Goal: Task Accomplishment & Management: Manage account settings

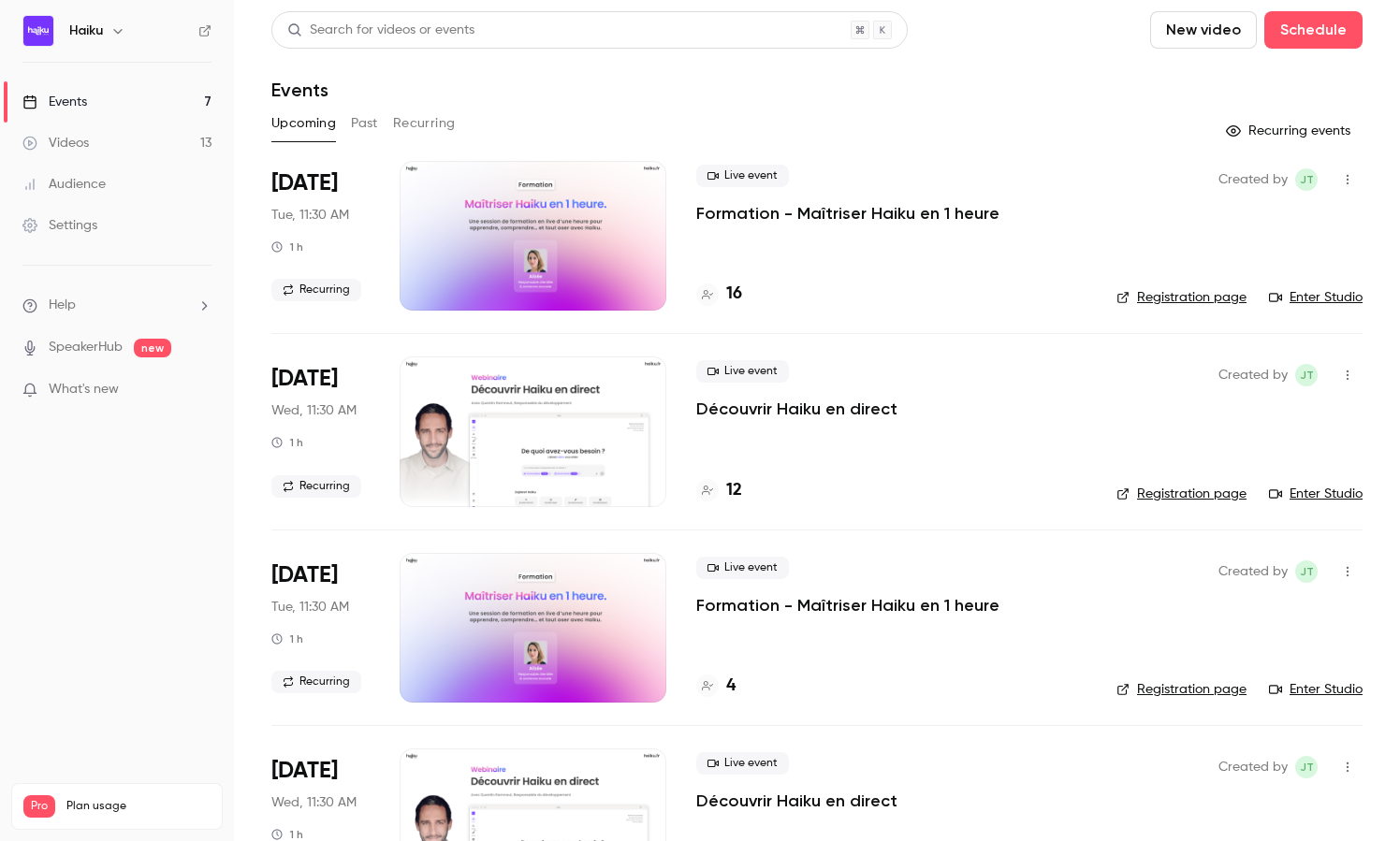
click at [93, 189] on div "Audience" at bounding box center [64, 184] width 83 height 19
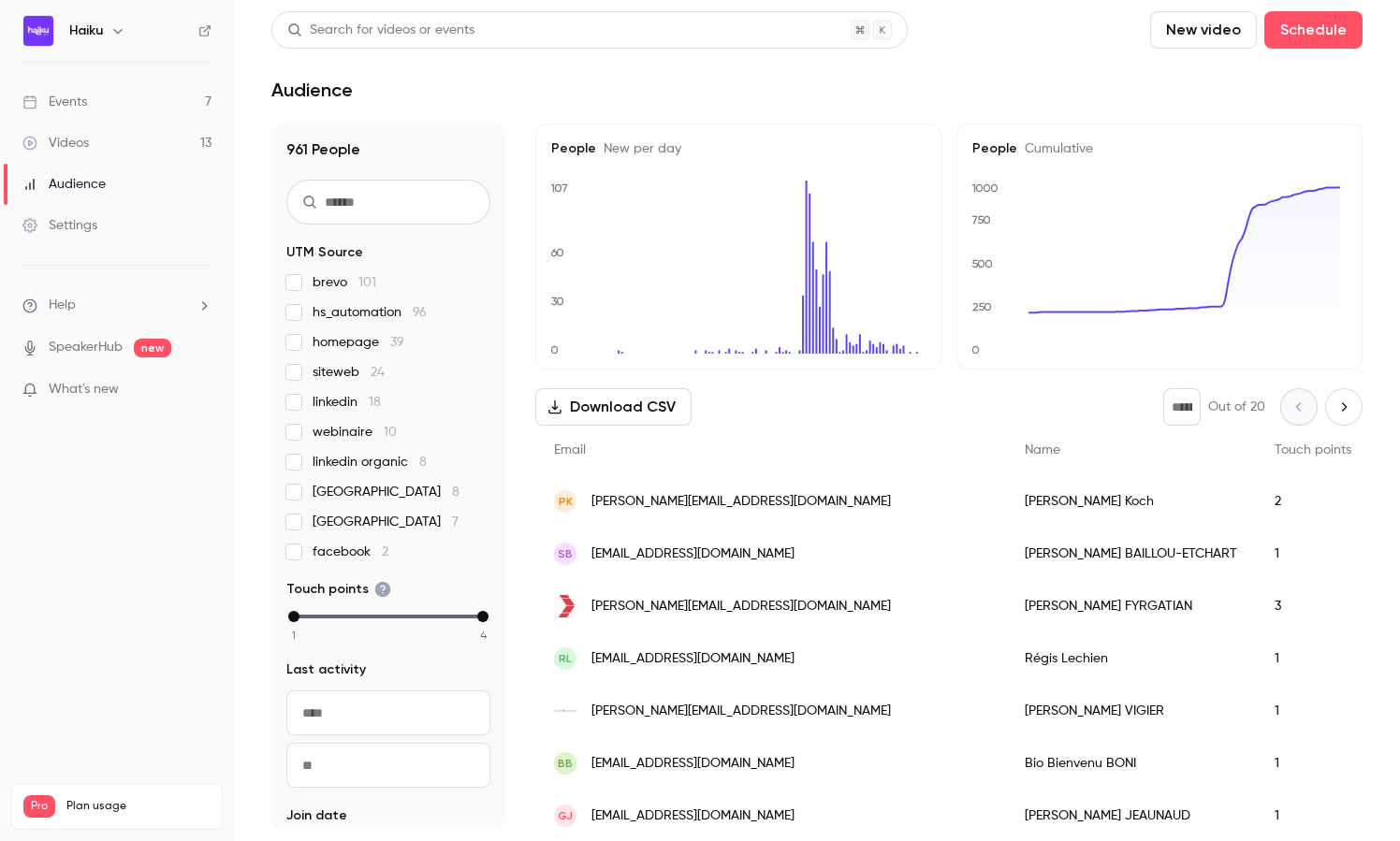
click at [339, 35] on div "Search for videos or events" at bounding box center [380, 30] width 187 height 20
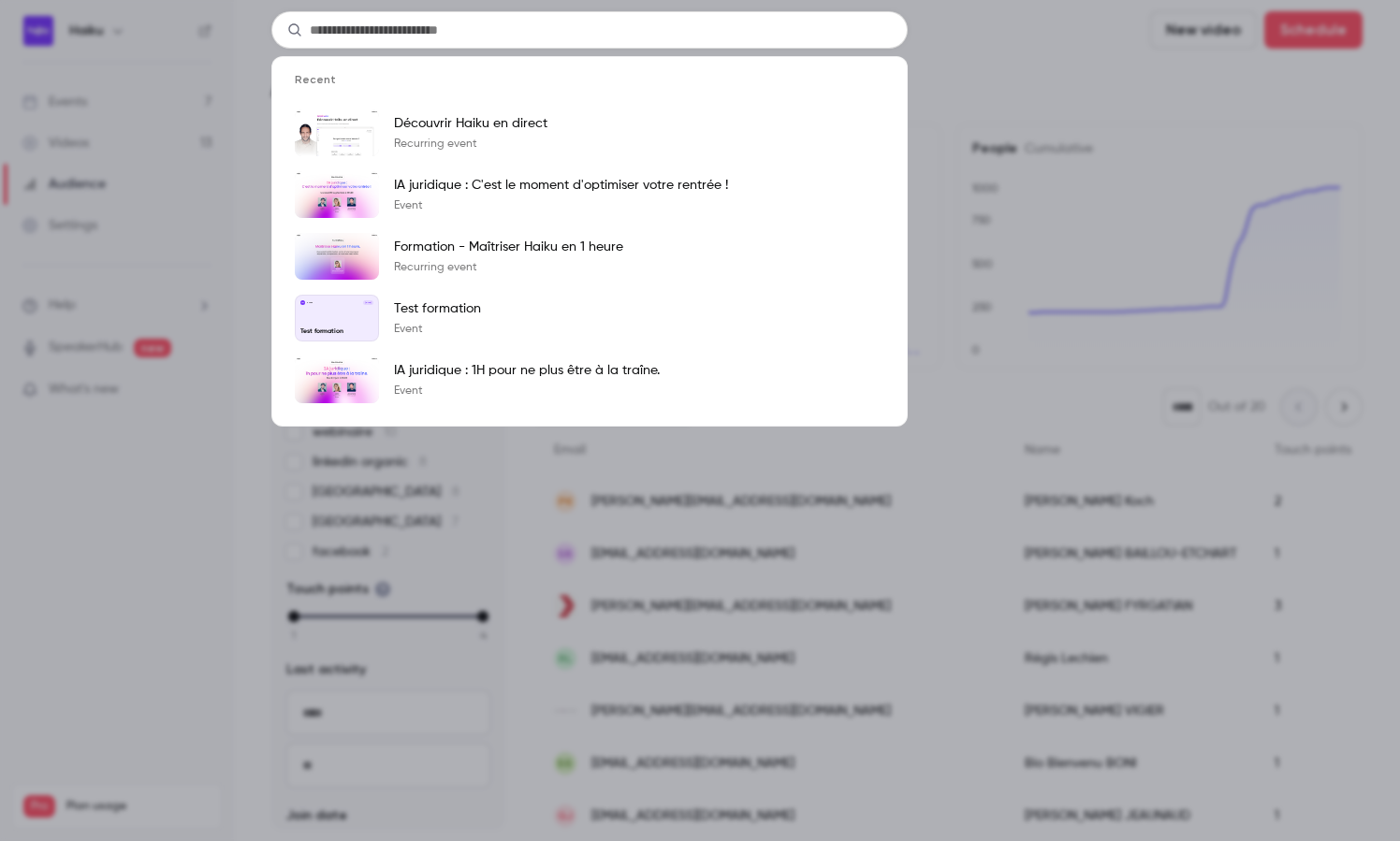
click at [108, 166] on div "Recent Découvrir Haiku en direct Recurring event IA juridique : C'est le moment…" at bounding box center [700, 420] width 1400 height 841
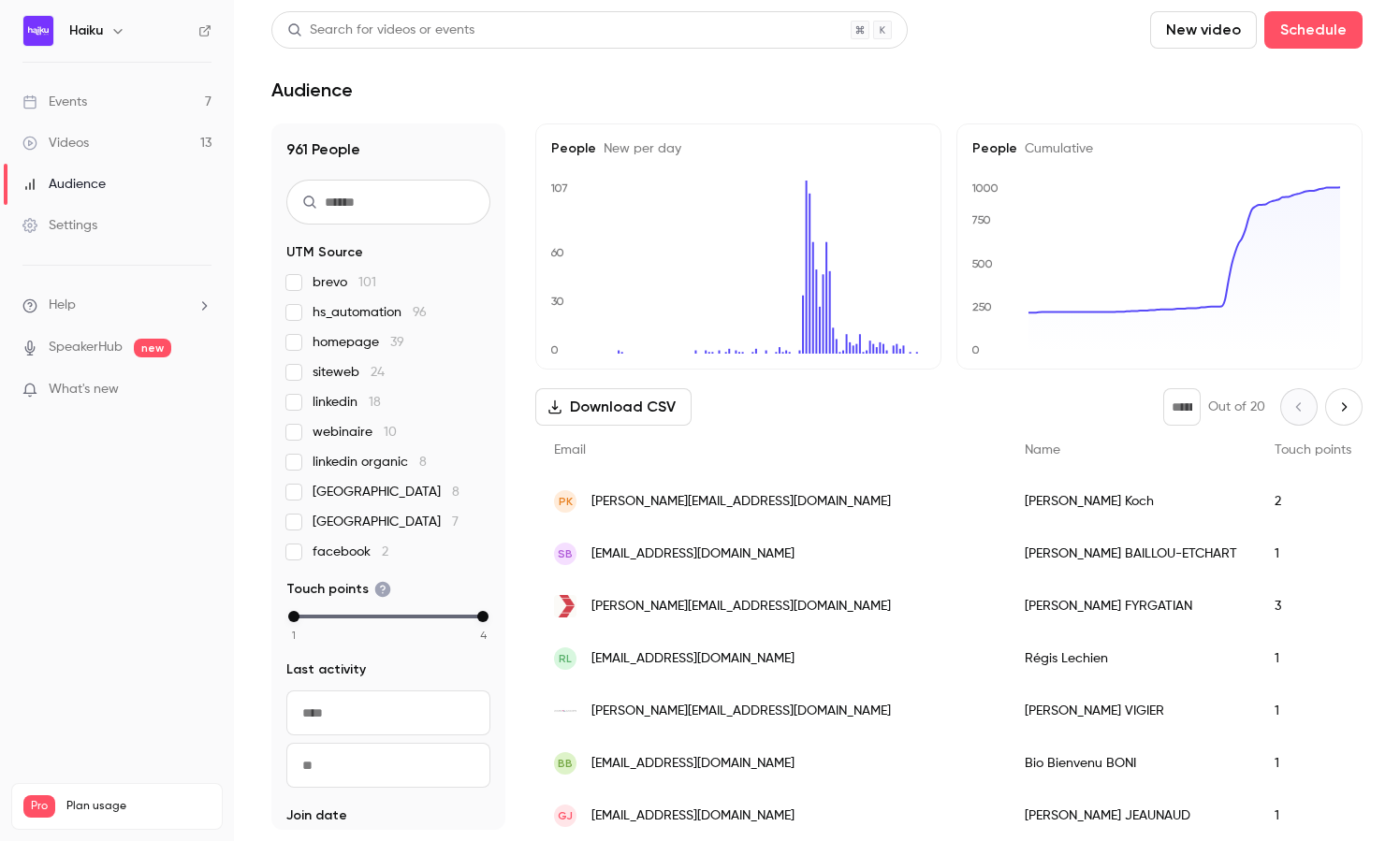
click at [78, 143] on div "Videos" at bounding box center [56, 143] width 66 height 19
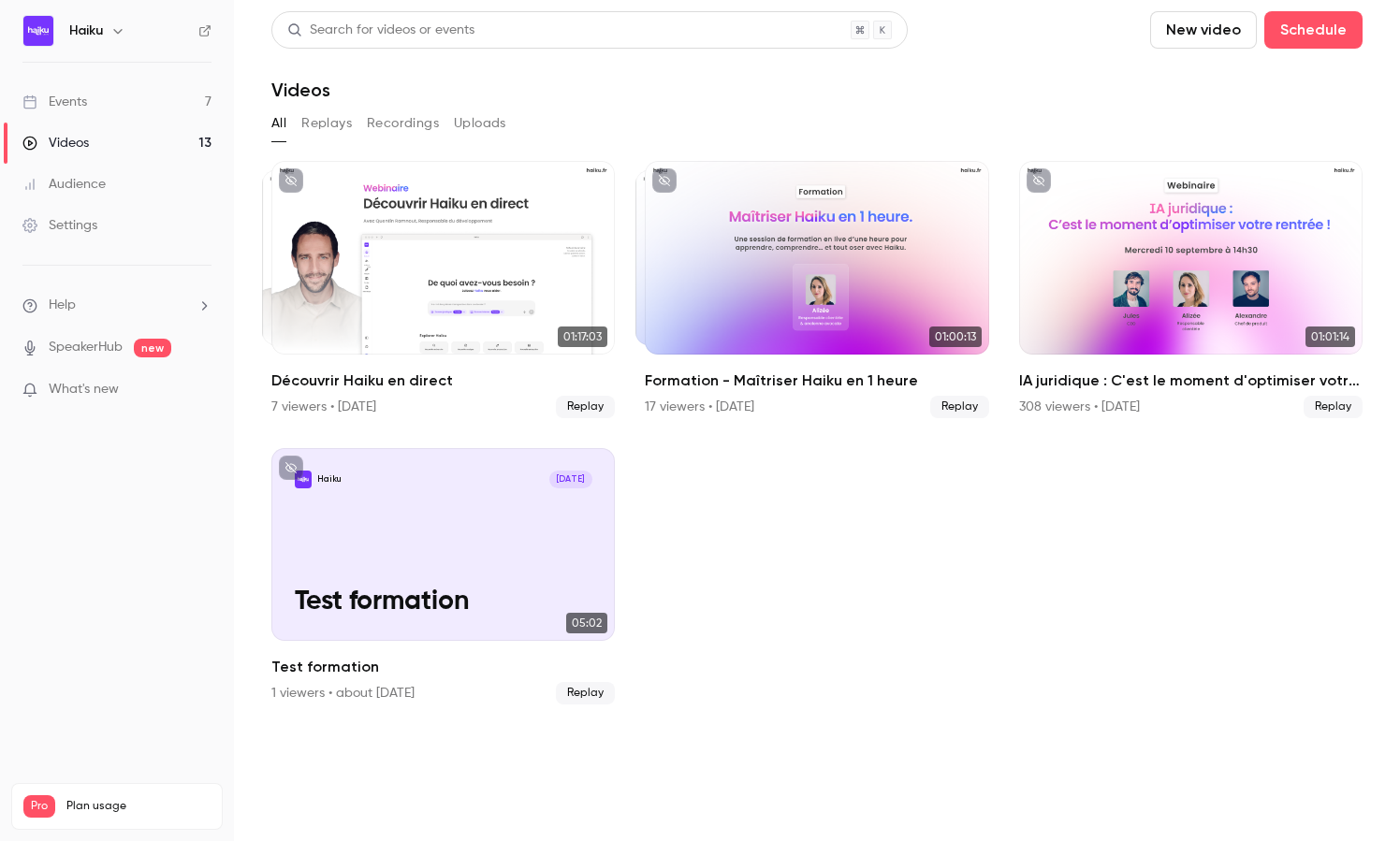
click at [76, 124] on link "Videos 13" at bounding box center [117, 143] width 234 height 42
click at [83, 98] on div "Events" at bounding box center [55, 102] width 64 height 19
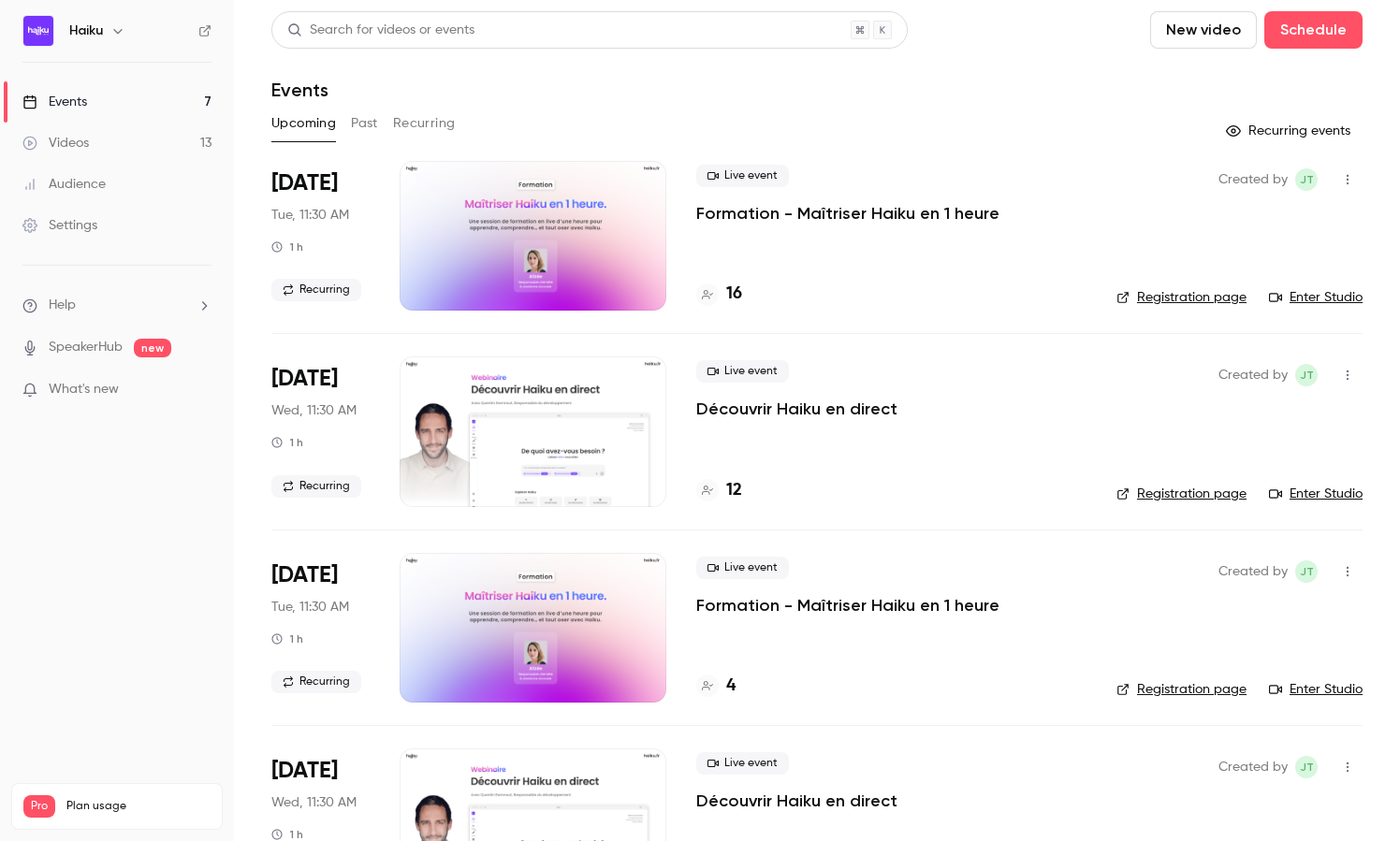
click at [367, 122] on button "Past" at bounding box center [364, 124] width 27 height 30
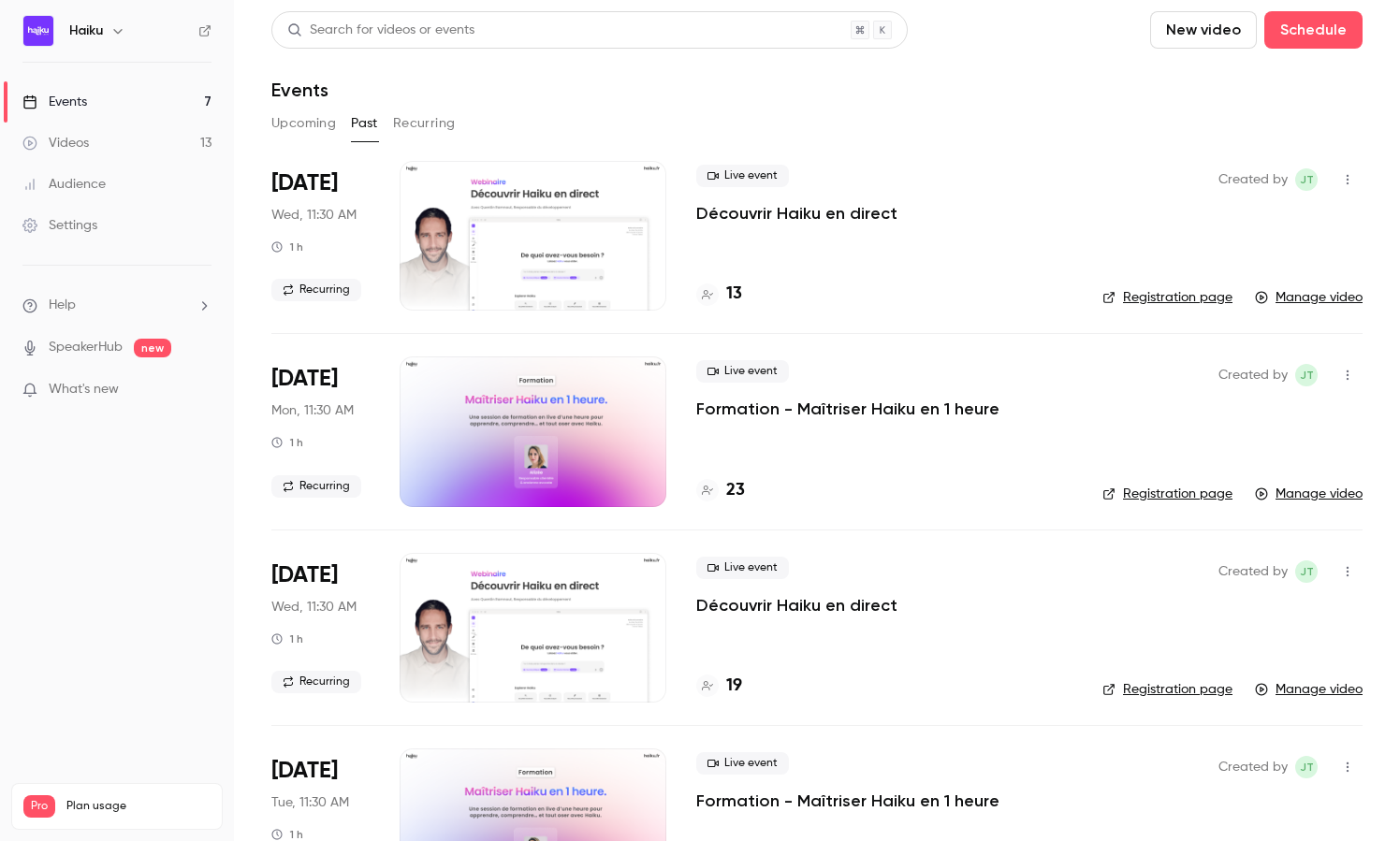
click at [882, 406] on p "Formation - Maîtriser Haiku en 1 heure" at bounding box center [848, 409] width 303 height 23
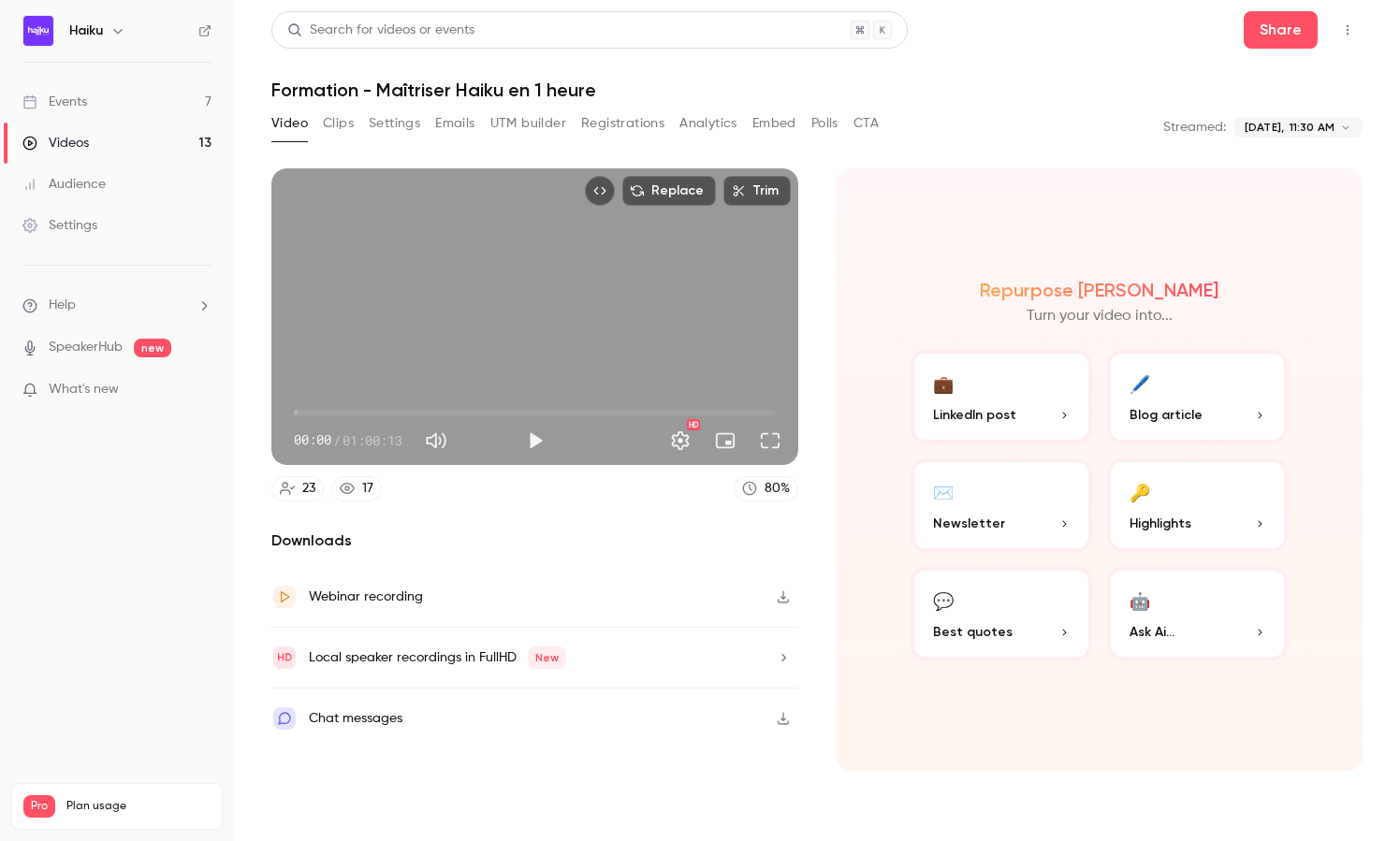
click at [354, 126] on button "Clips" at bounding box center [338, 124] width 31 height 30
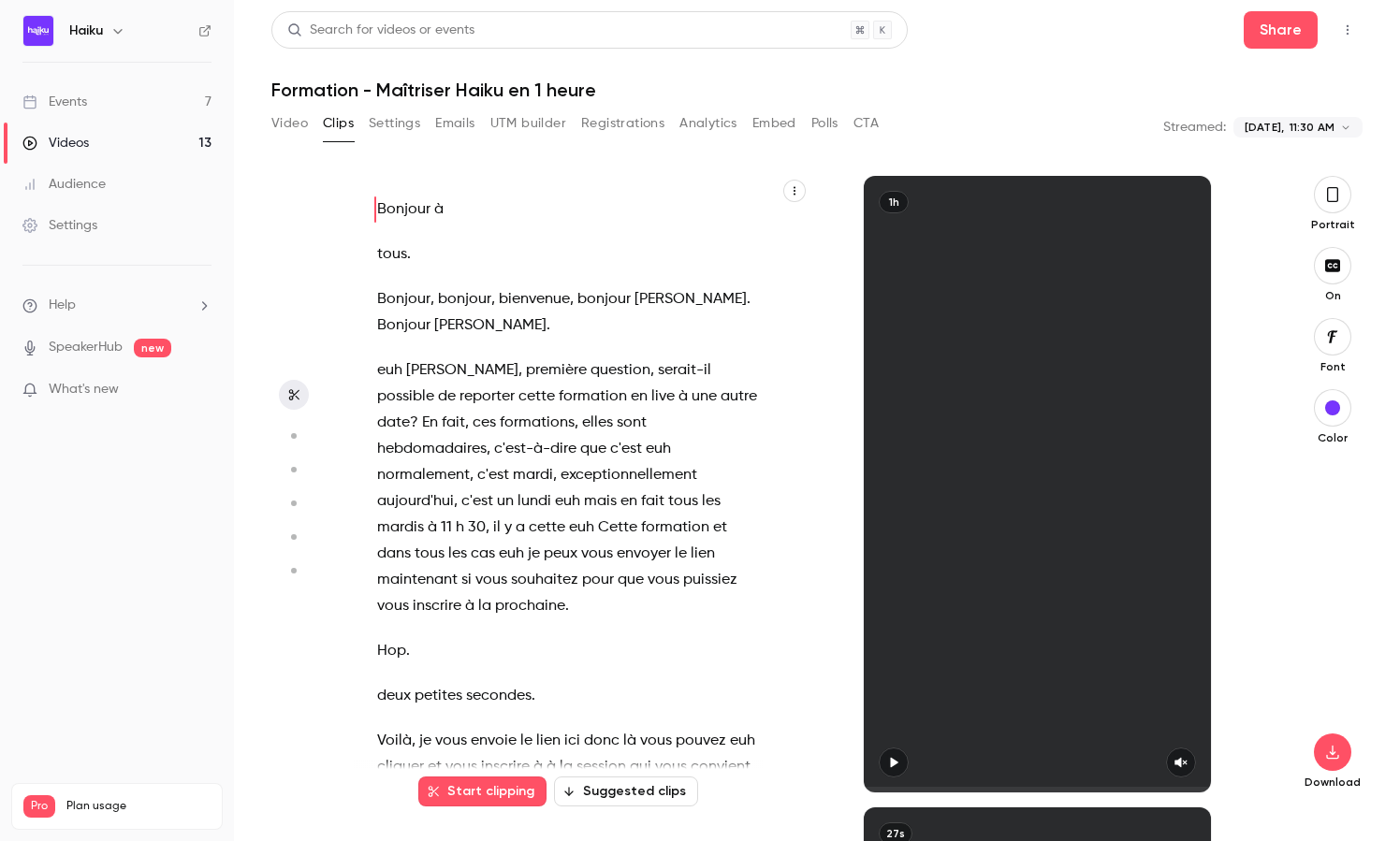
click at [385, 126] on button "Settings" at bounding box center [395, 124] width 52 height 30
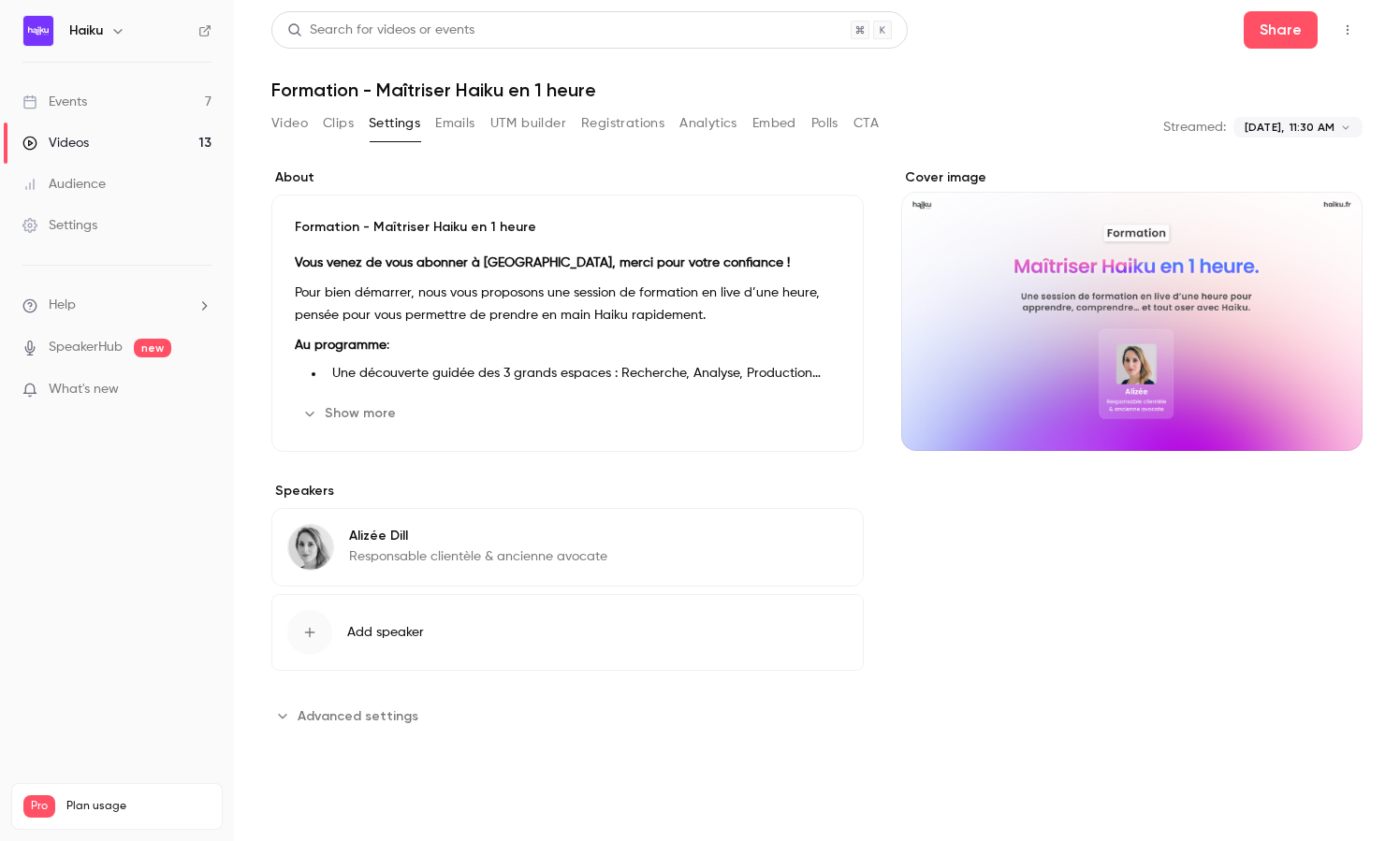
click at [466, 124] on button "Emails" at bounding box center [455, 124] width 40 height 30
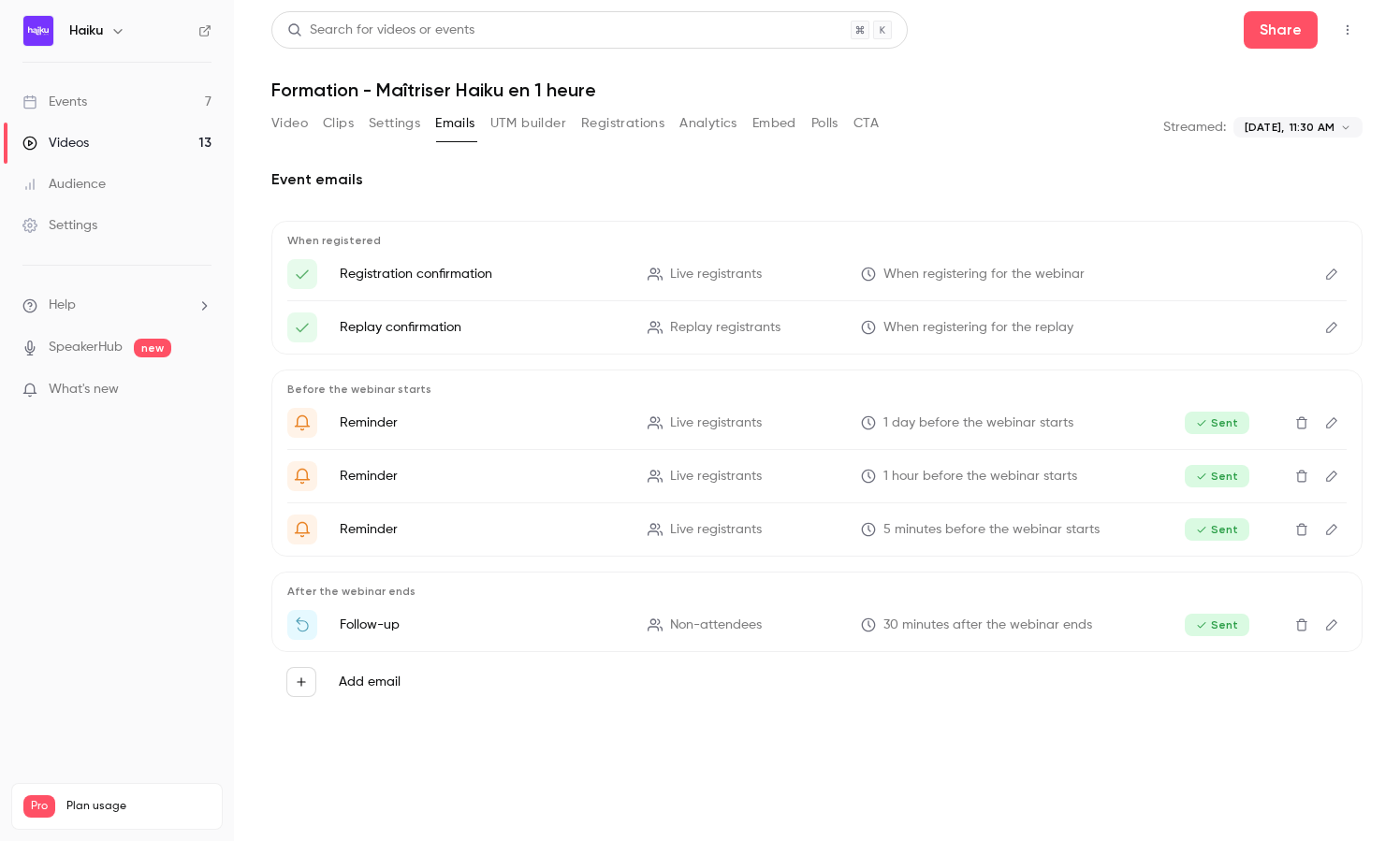
click at [686, 124] on button "Analytics" at bounding box center [708, 124] width 58 height 30
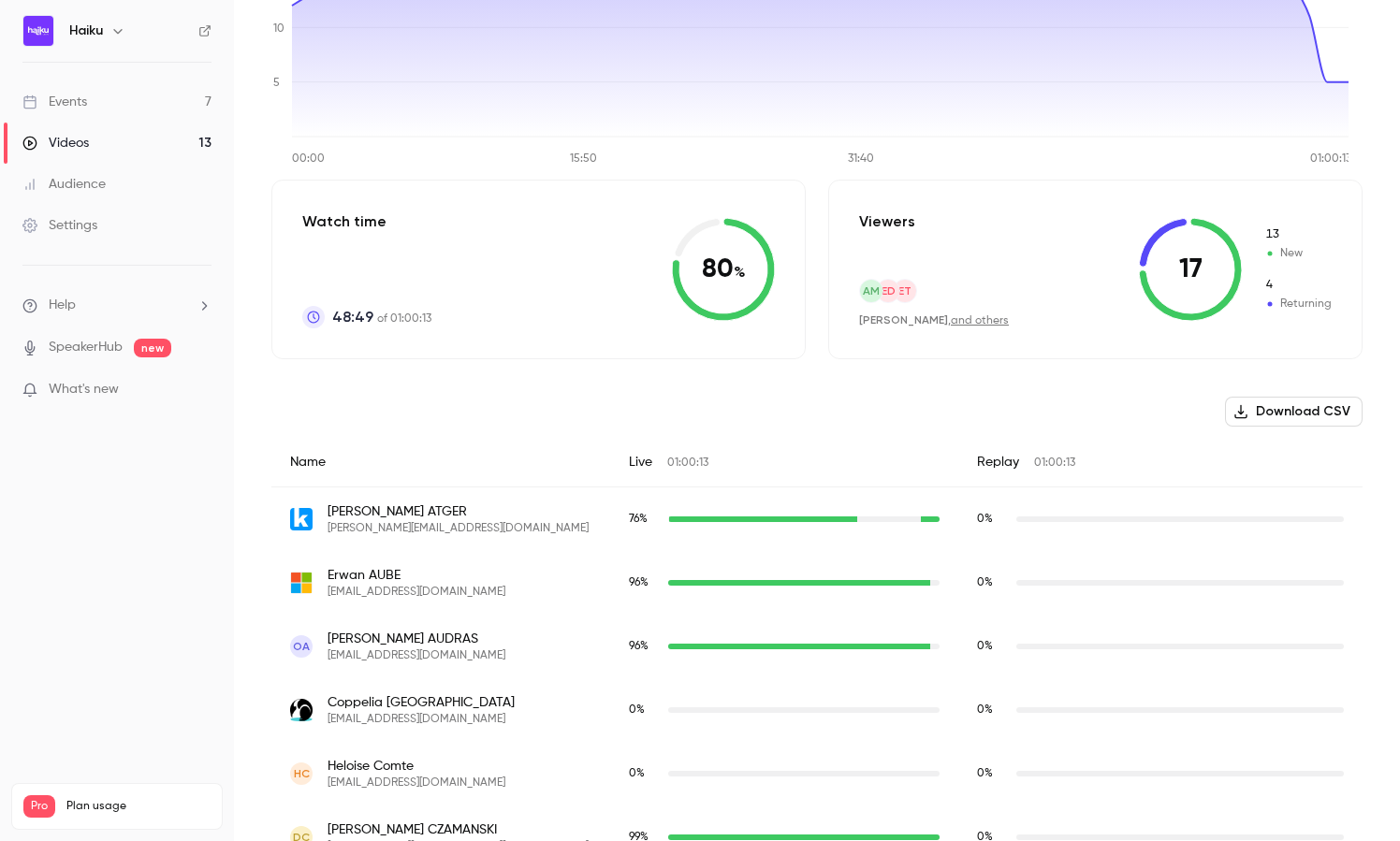
scroll to position [290, 0]
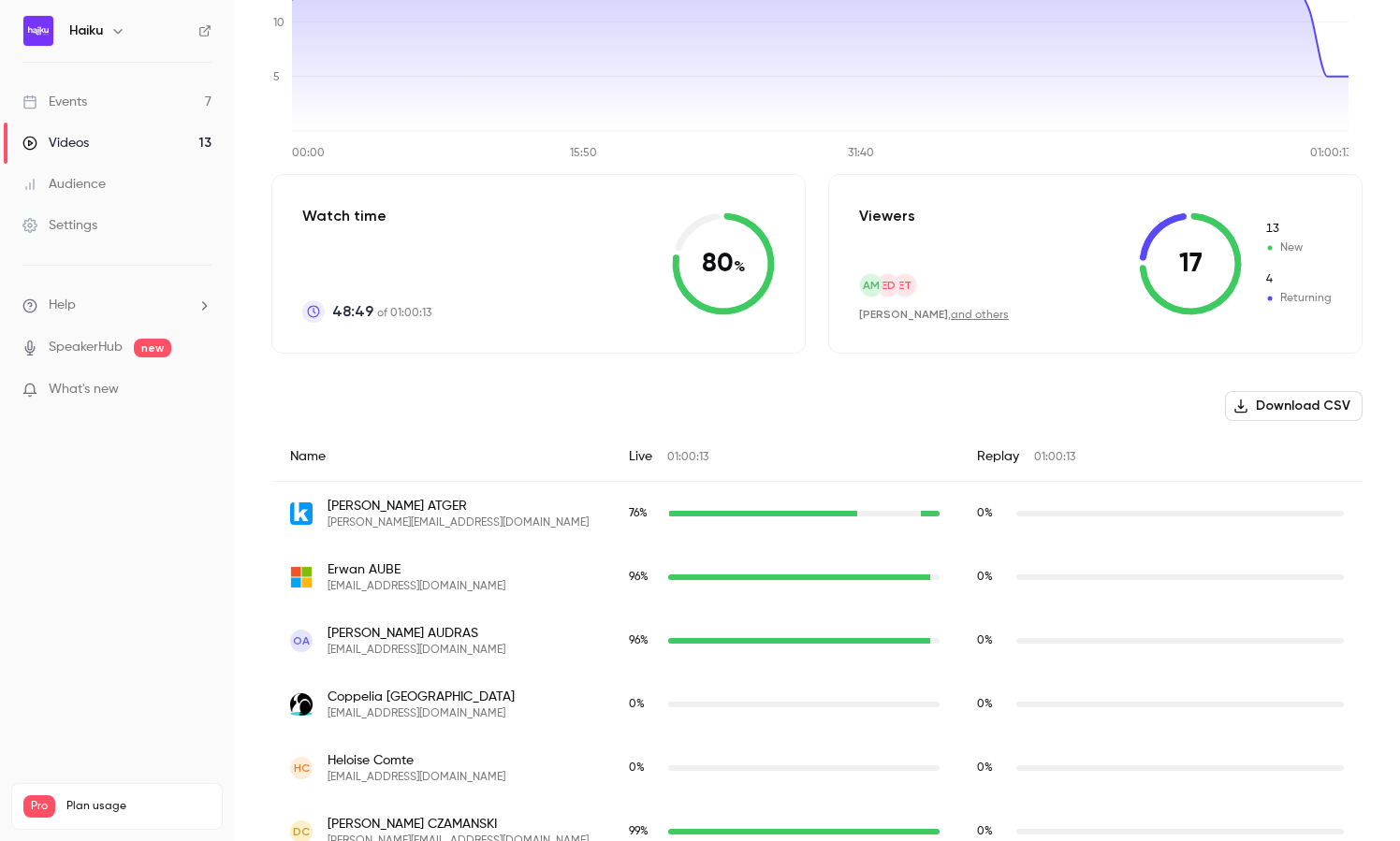
click at [951, 315] on link "and others" at bounding box center [979, 315] width 58 height 11
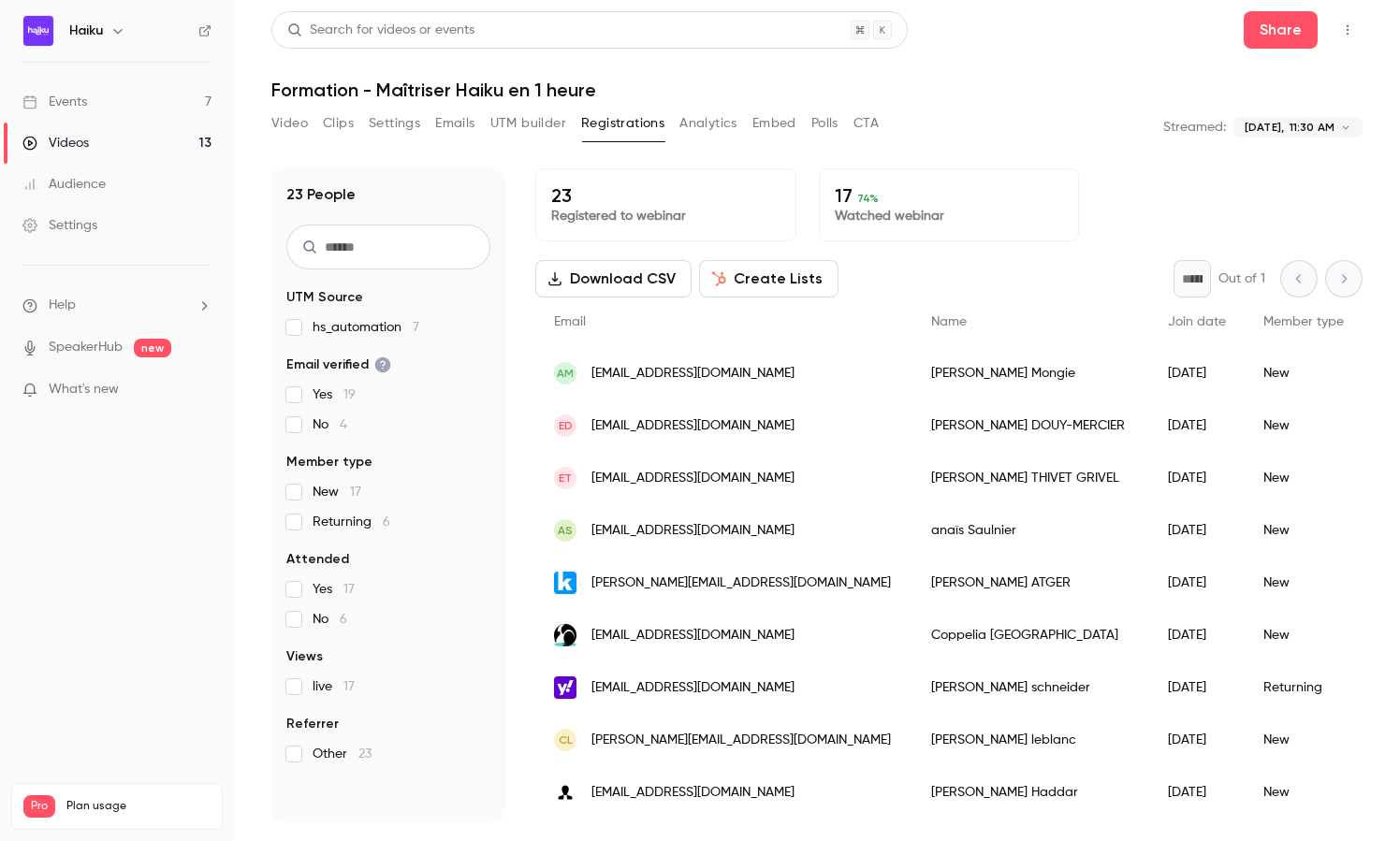
click at [401, 253] on input "text" at bounding box center [388, 247] width 204 height 45
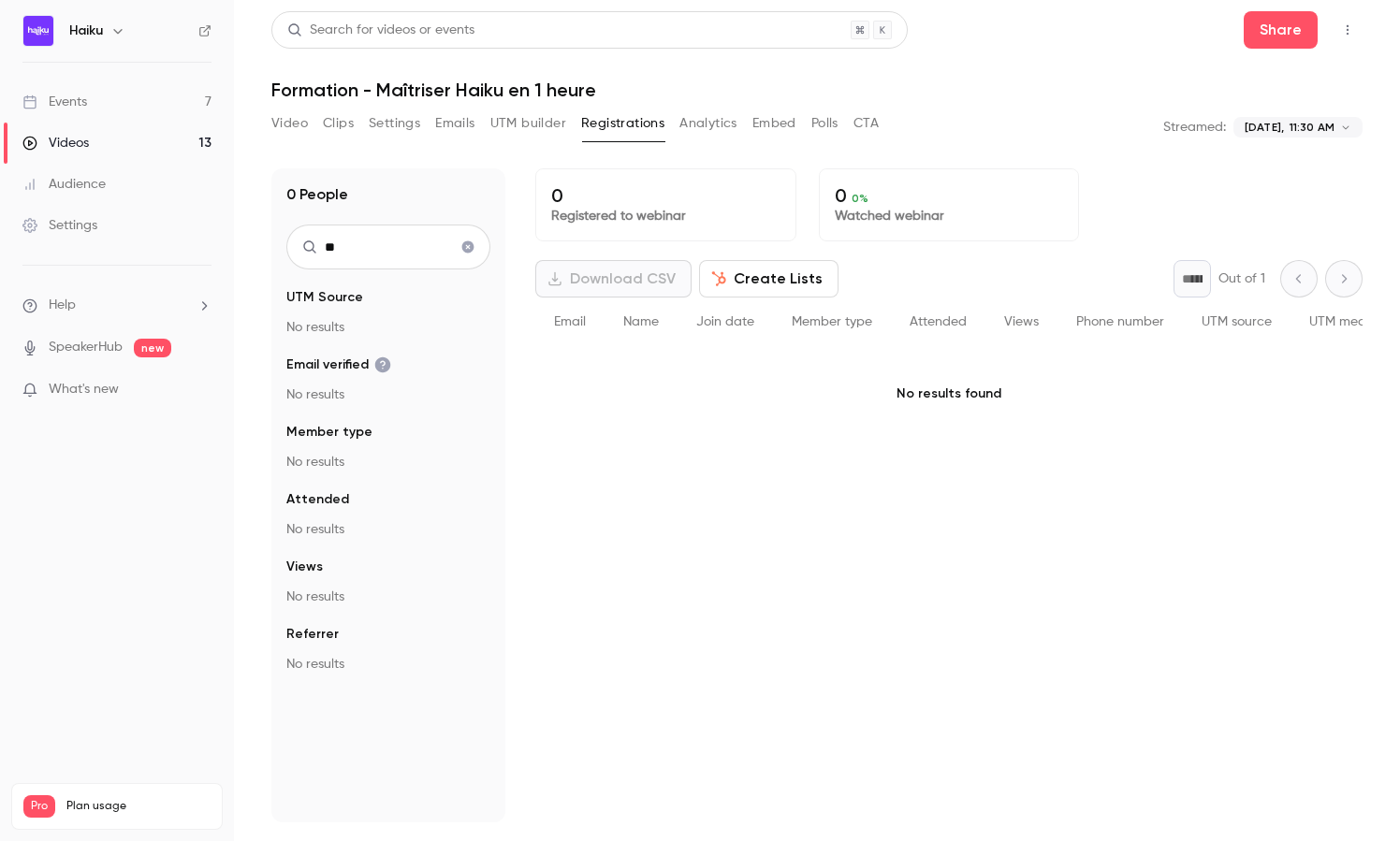
type input "*"
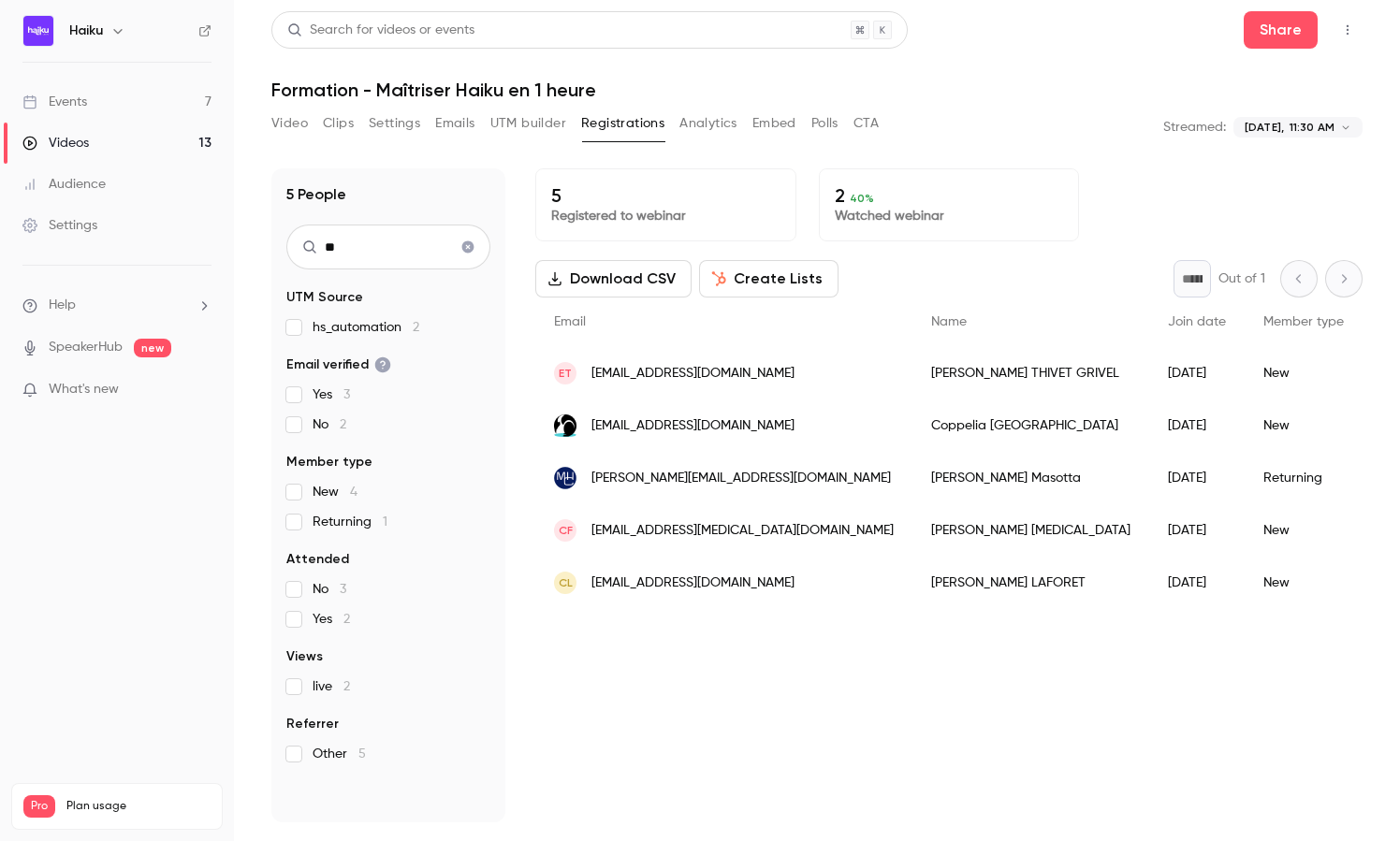
type input "*"
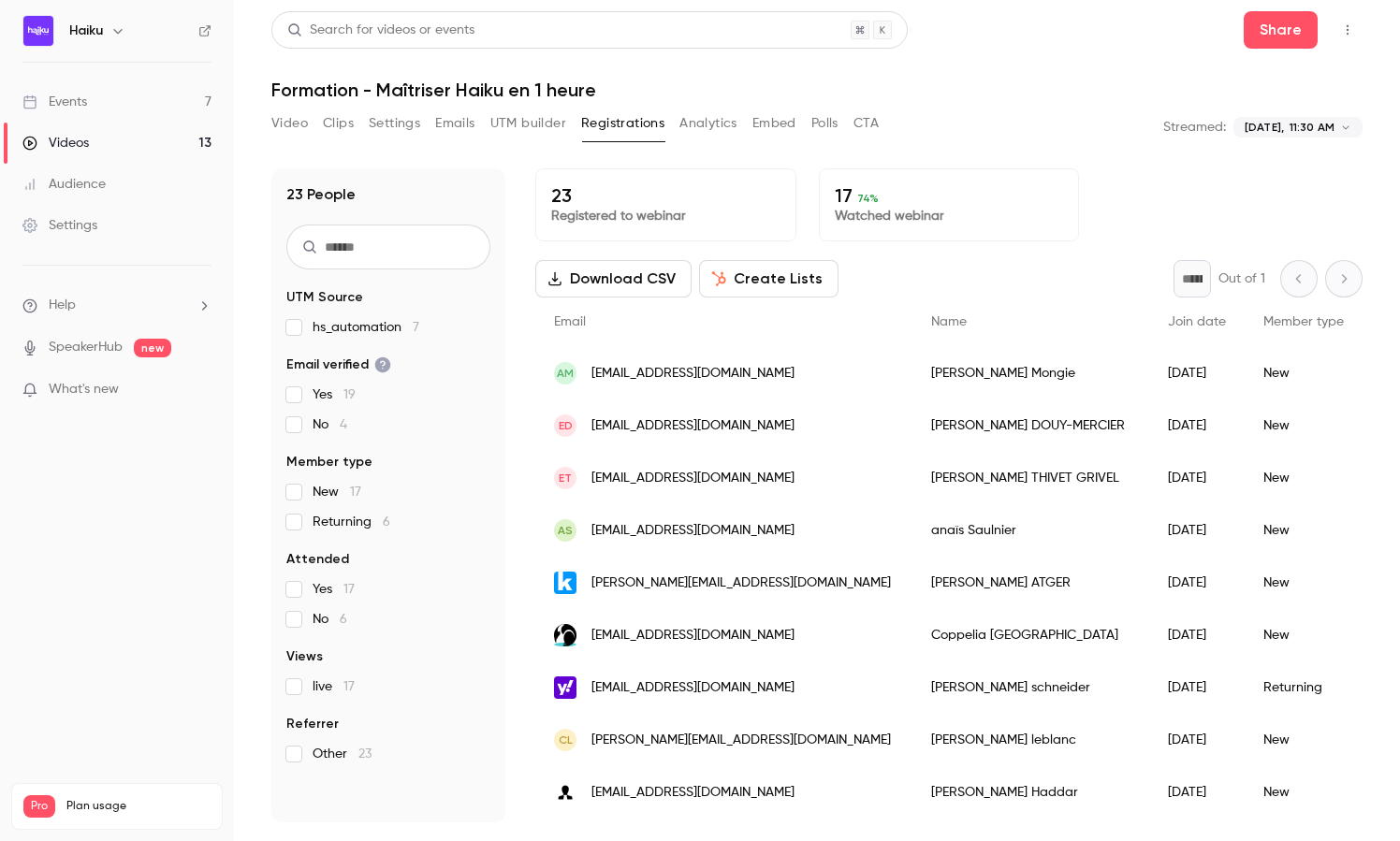
click at [689, 127] on button "Analytics" at bounding box center [708, 124] width 58 height 30
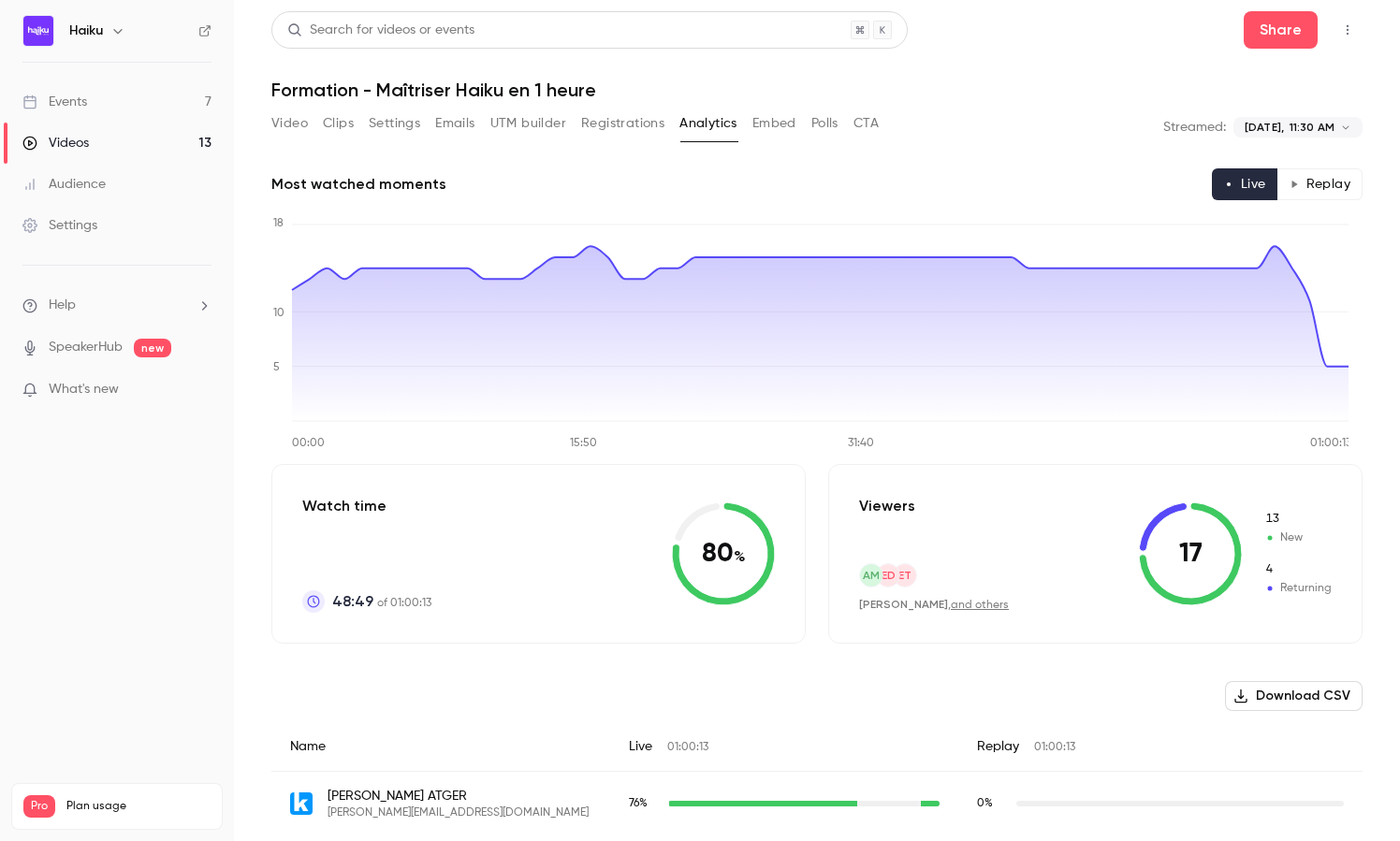
click at [774, 131] on button "Embed" at bounding box center [774, 124] width 44 height 30
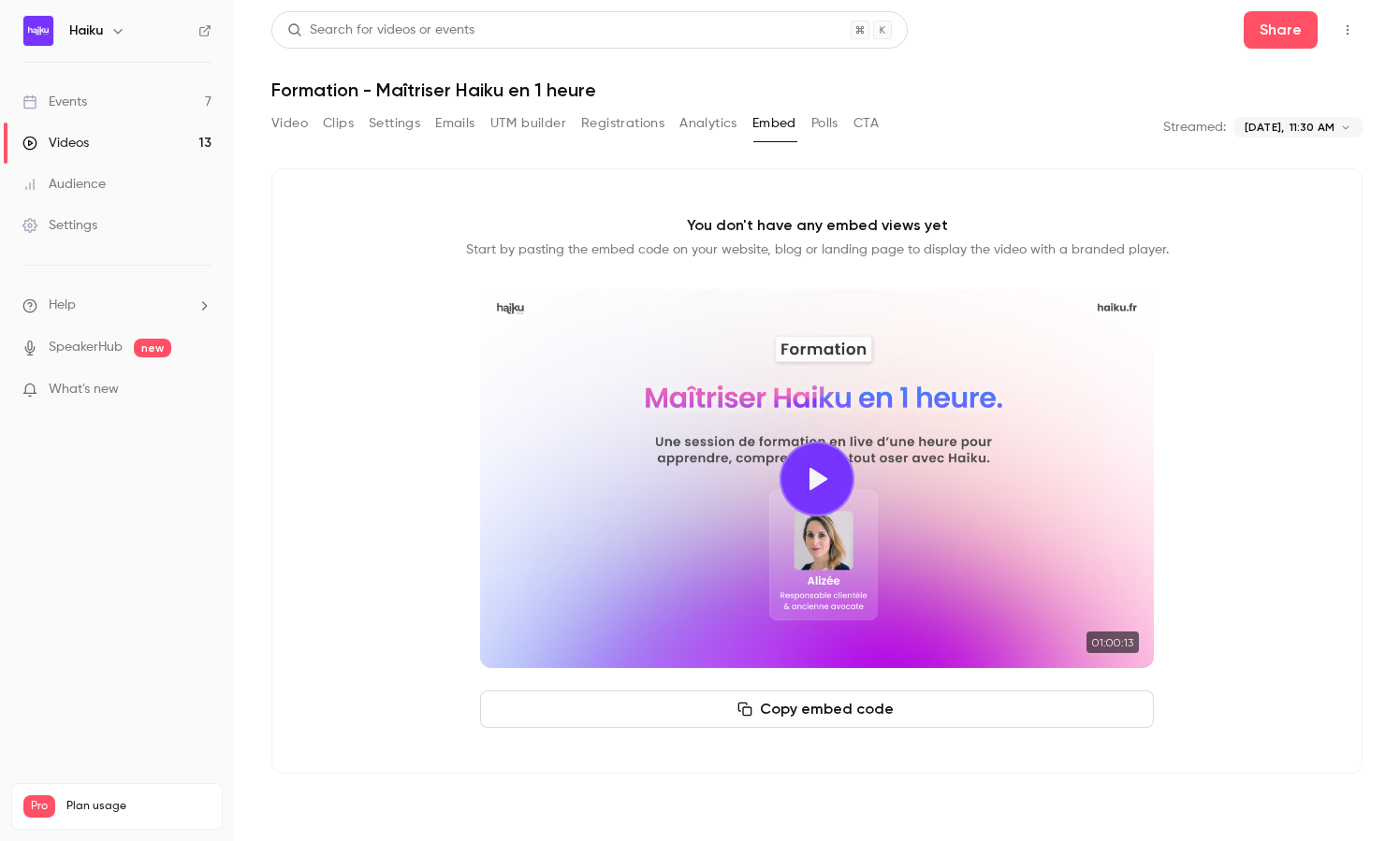
click at [813, 127] on button "Polls" at bounding box center [825, 124] width 27 height 30
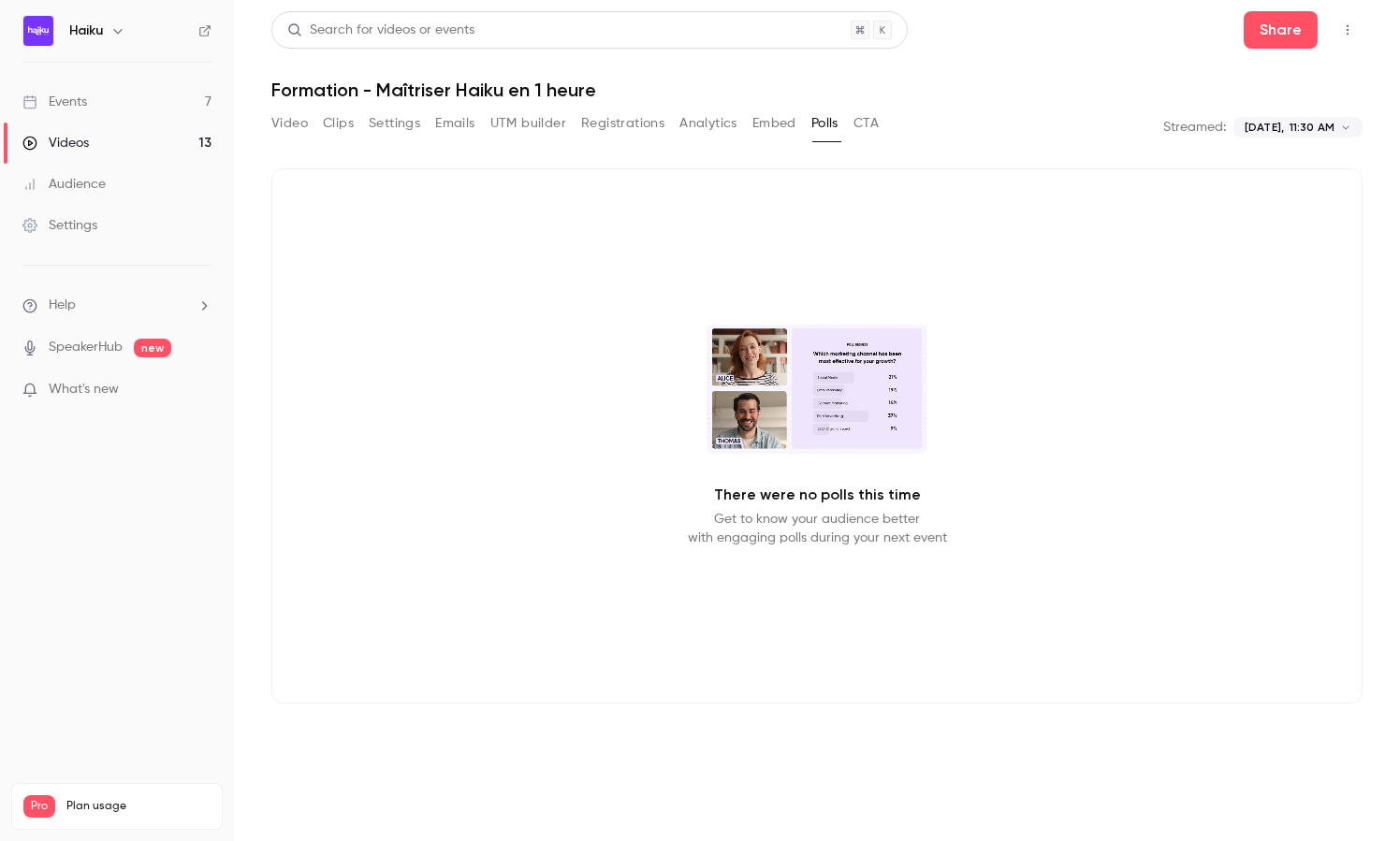
click at [375, 28] on div "Search for videos or events" at bounding box center [380, 30] width 187 height 20
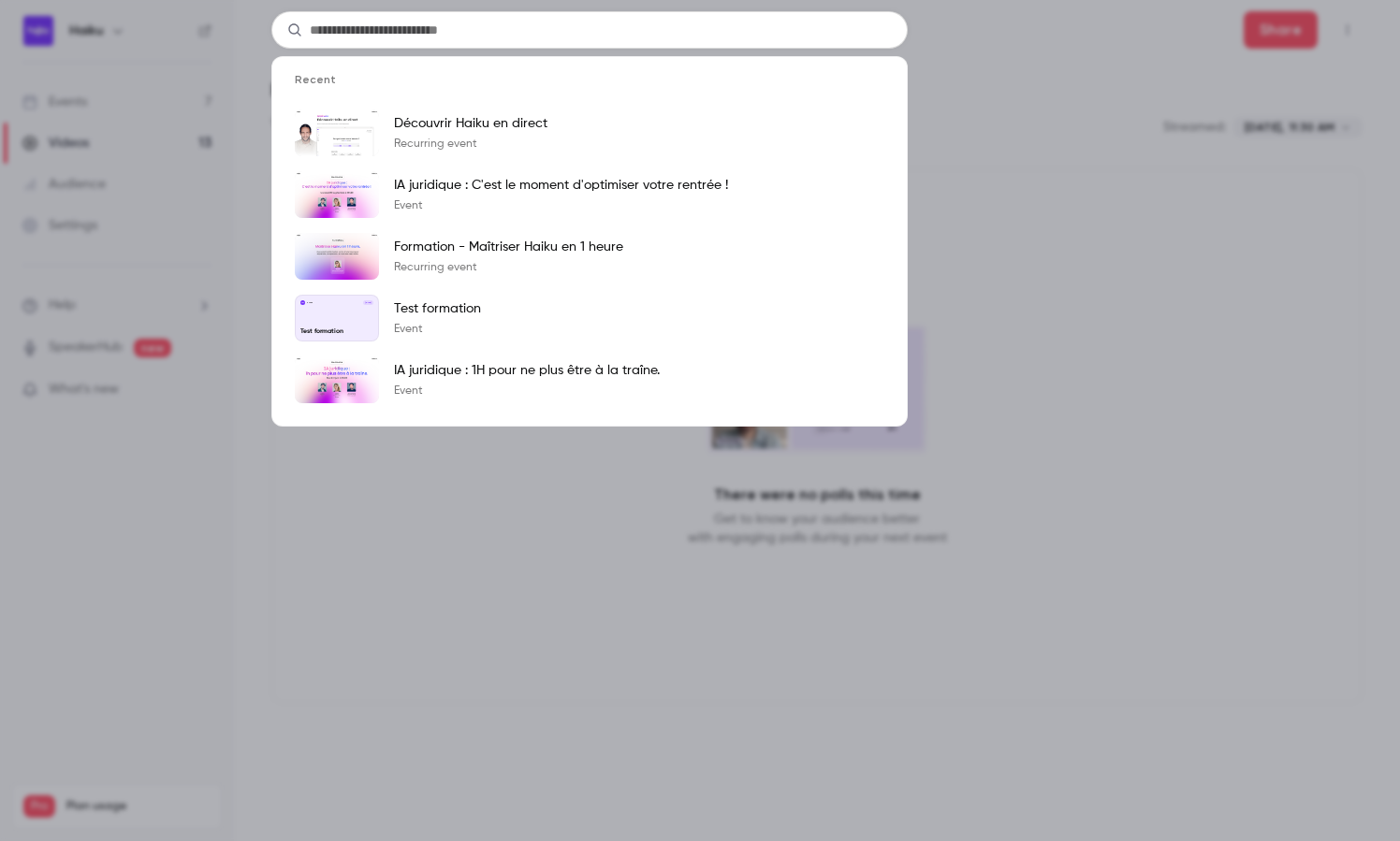
click at [383, 36] on input "text" at bounding box center [590, 30] width 636 height 38
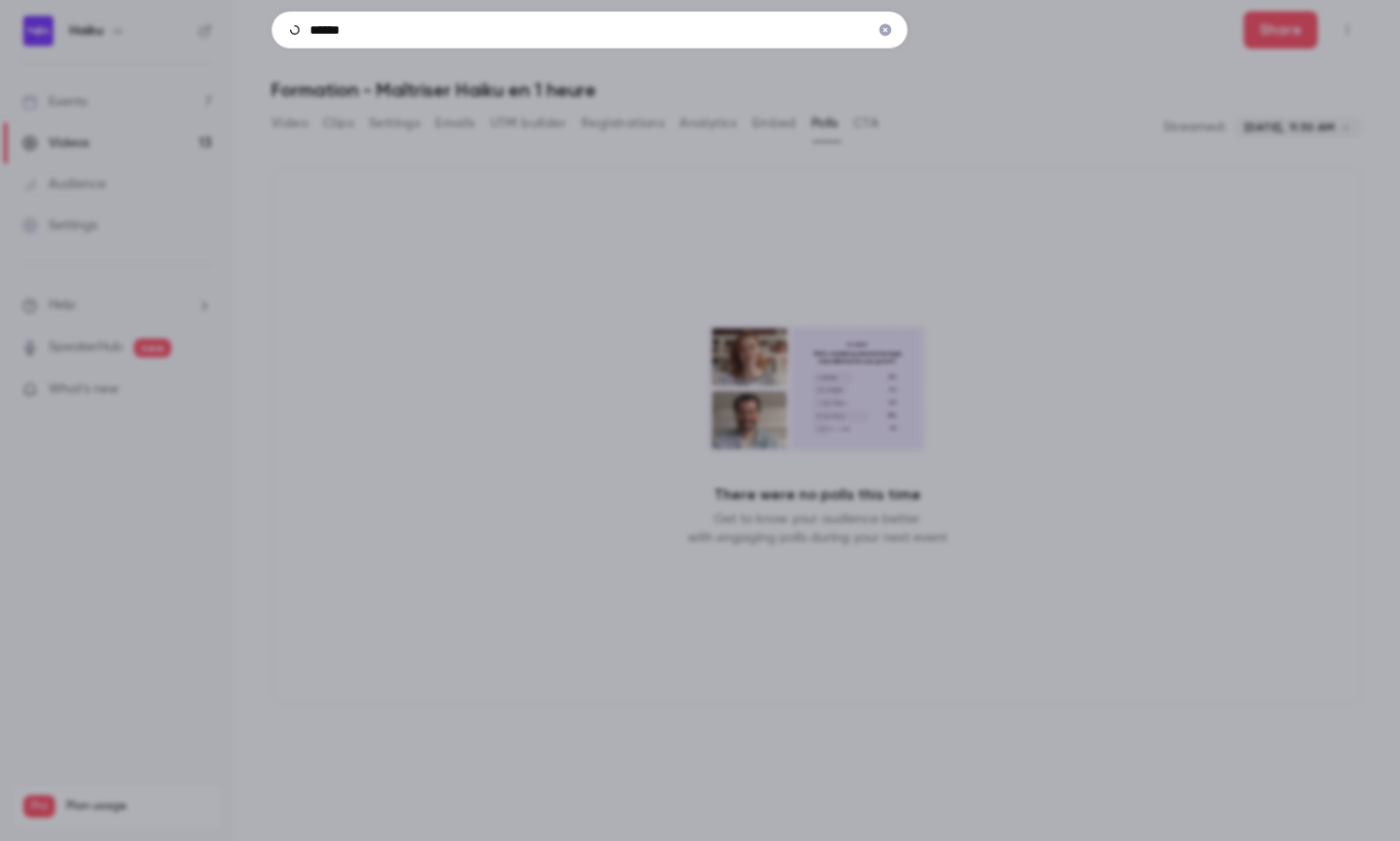
type input "******"
click at [107, 193] on div "******" at bounding box center [700, 420] width 1400 height 841
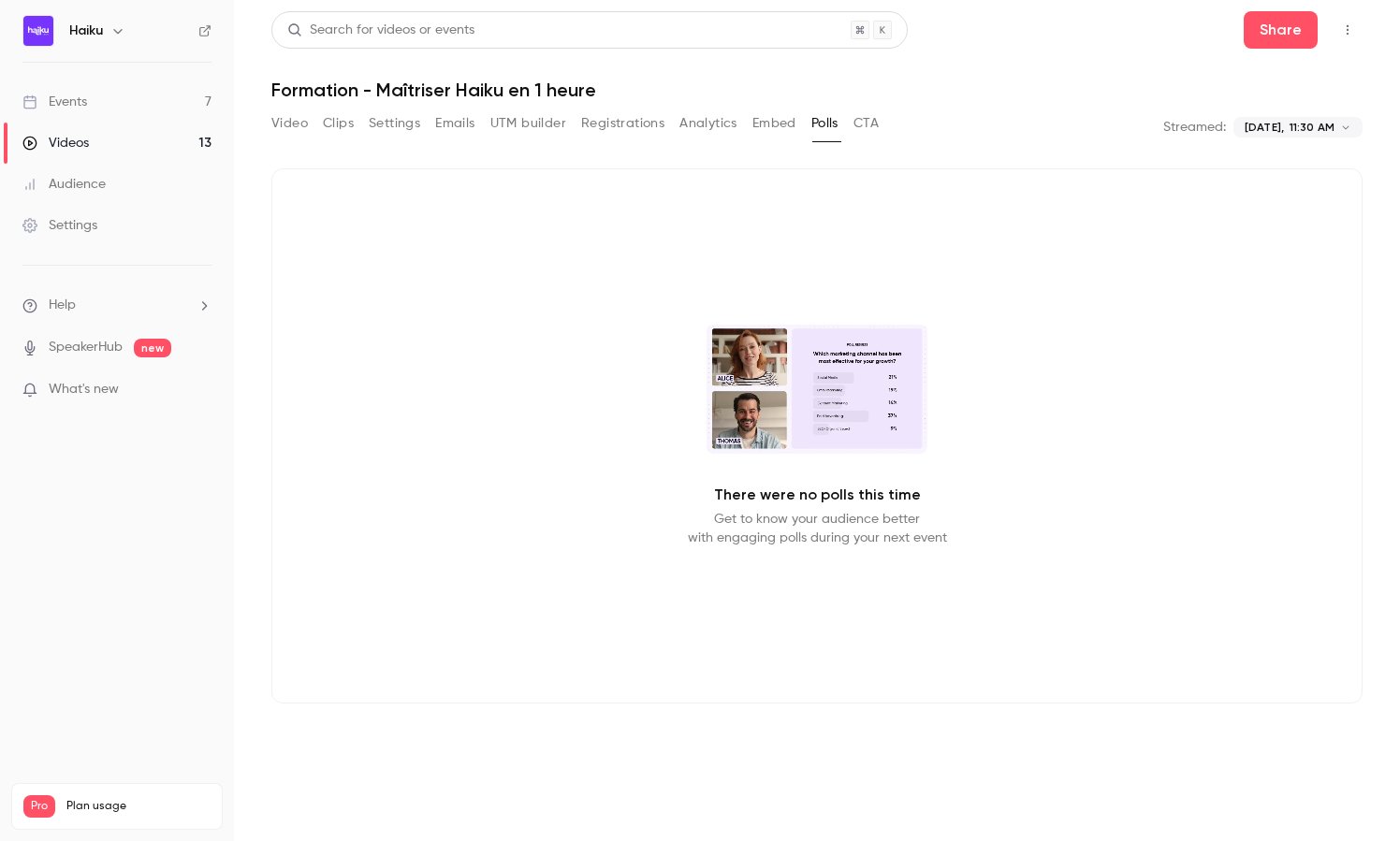
click at [96, 191] on div "Audience" at bounding box center [64, 184] width 83 height 19
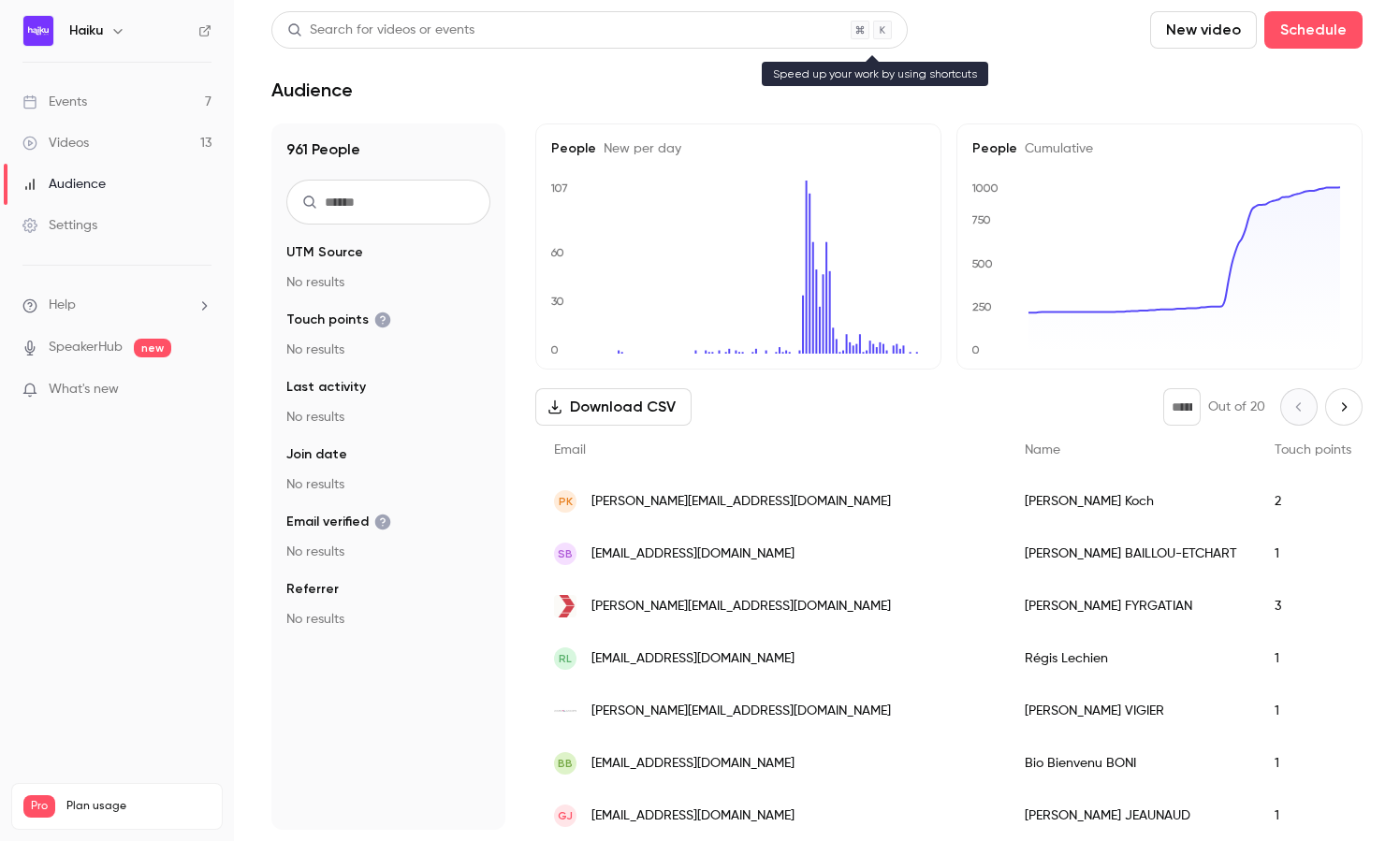
click at [369, 28] on div "Search for videos or events" at bounding box center [380, 30] width 187 height 20
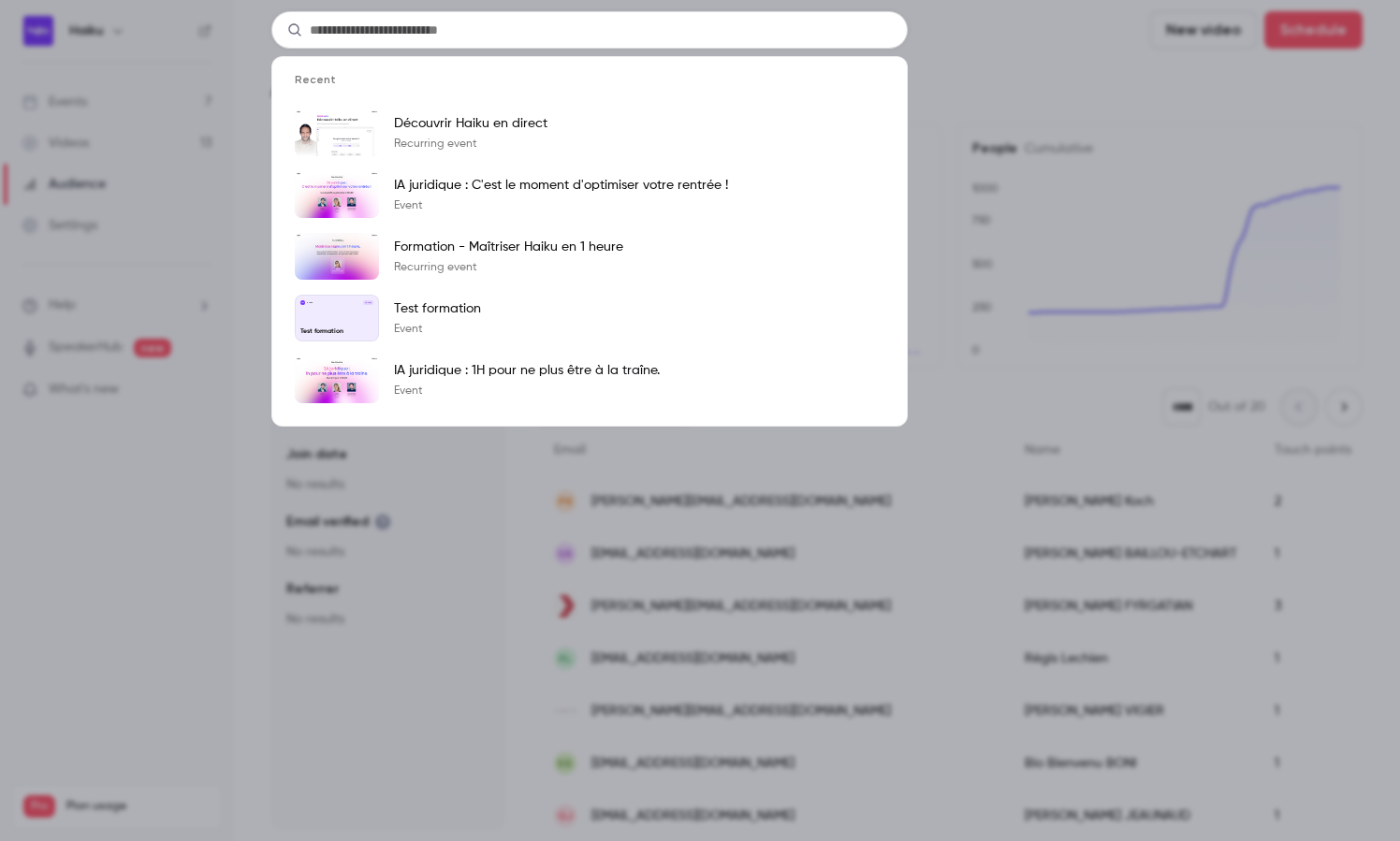
click at [965, 63] on div "Recent Découvrir Haiku en direct Recurring event IA juridique : C'est le moment…" at bounding box center [700, 420] width 1400 height 841
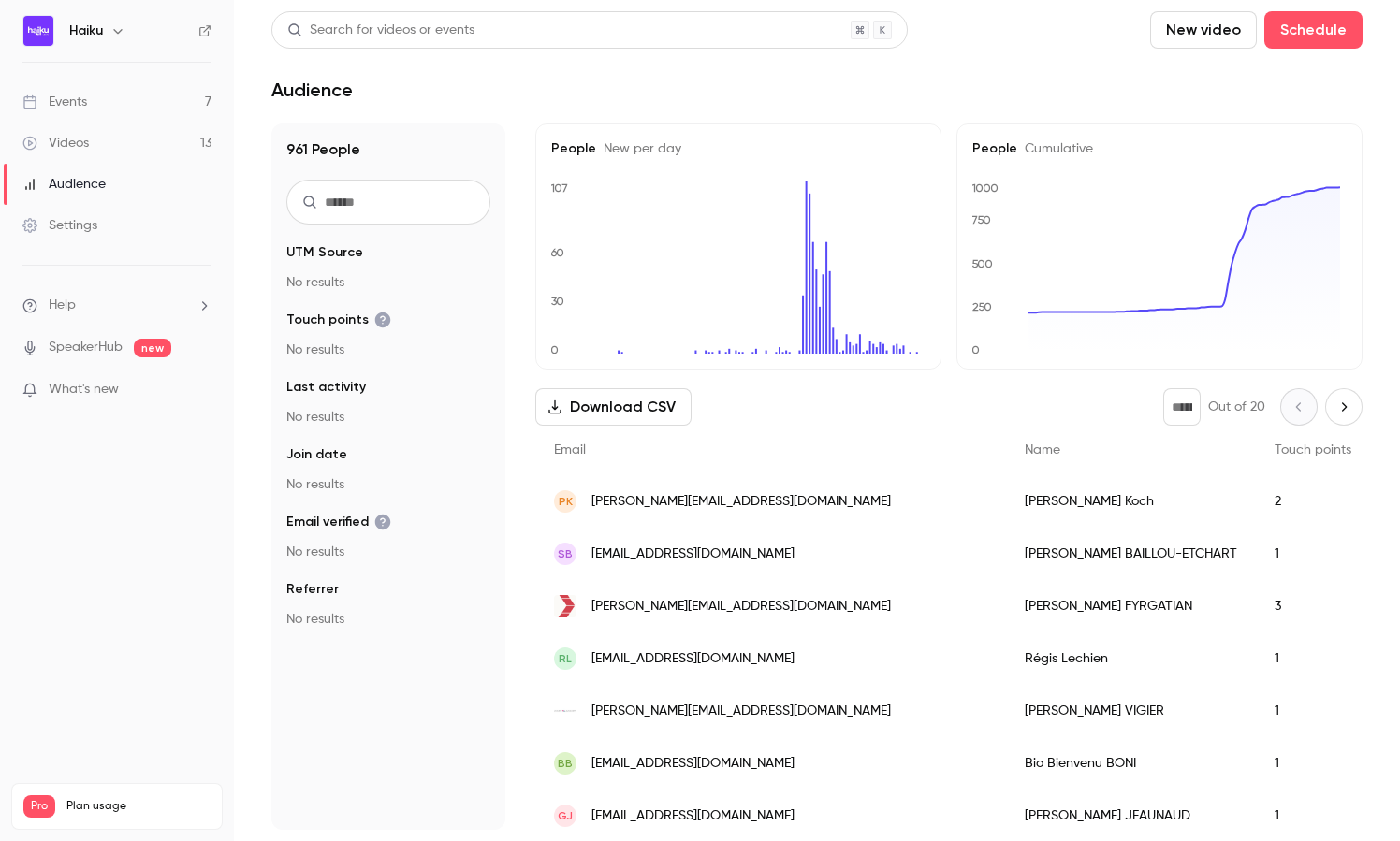
click at [384, 210] on input "text" at bounding box center [388, 202] width 204 height 45
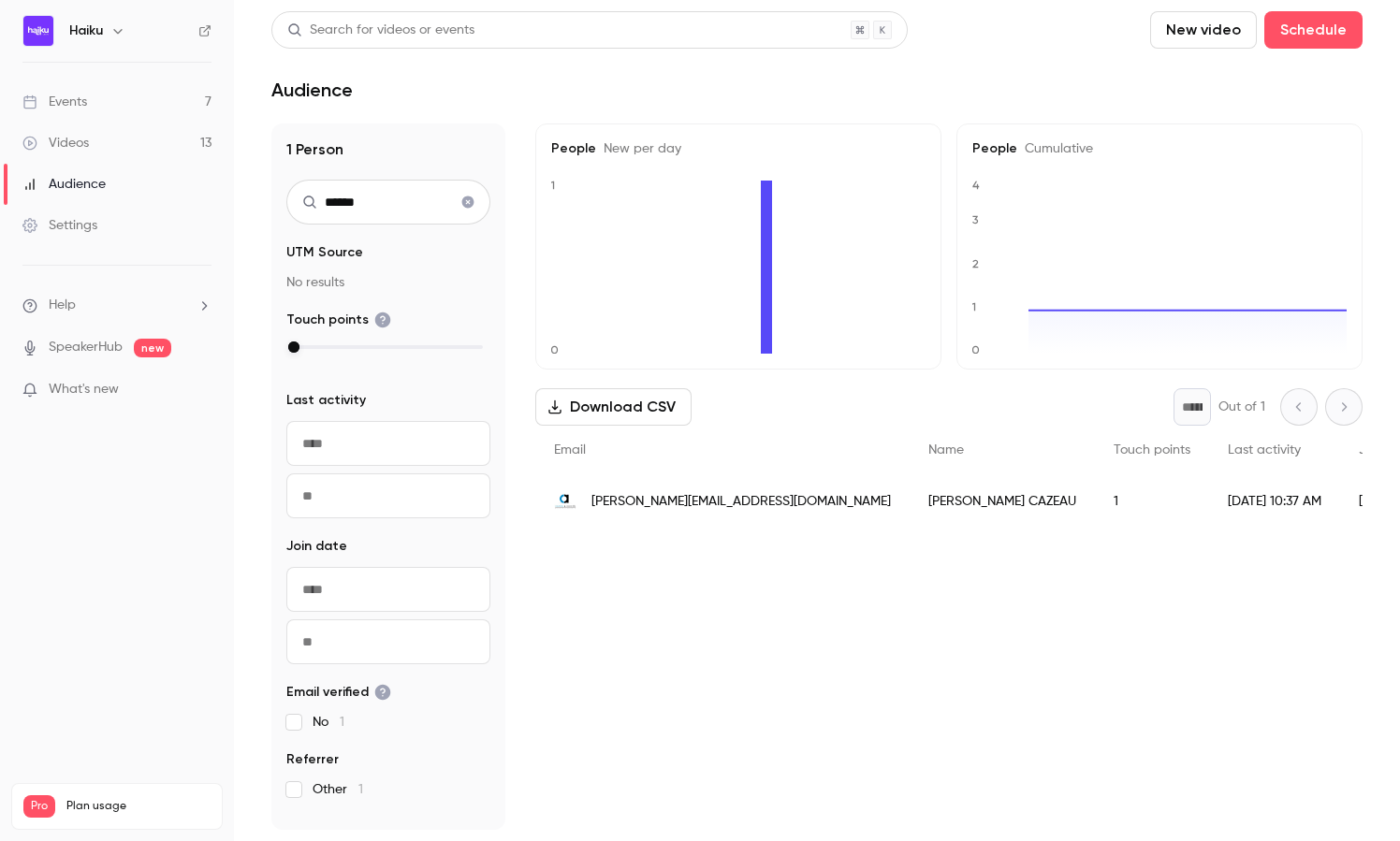
type input "******"
click at [631, 498] on span "[PERSON_NAME][EMAIL_ADDRESS][DOMAIN_NAME]" at bounding box center [741, 502] width 299 height 20
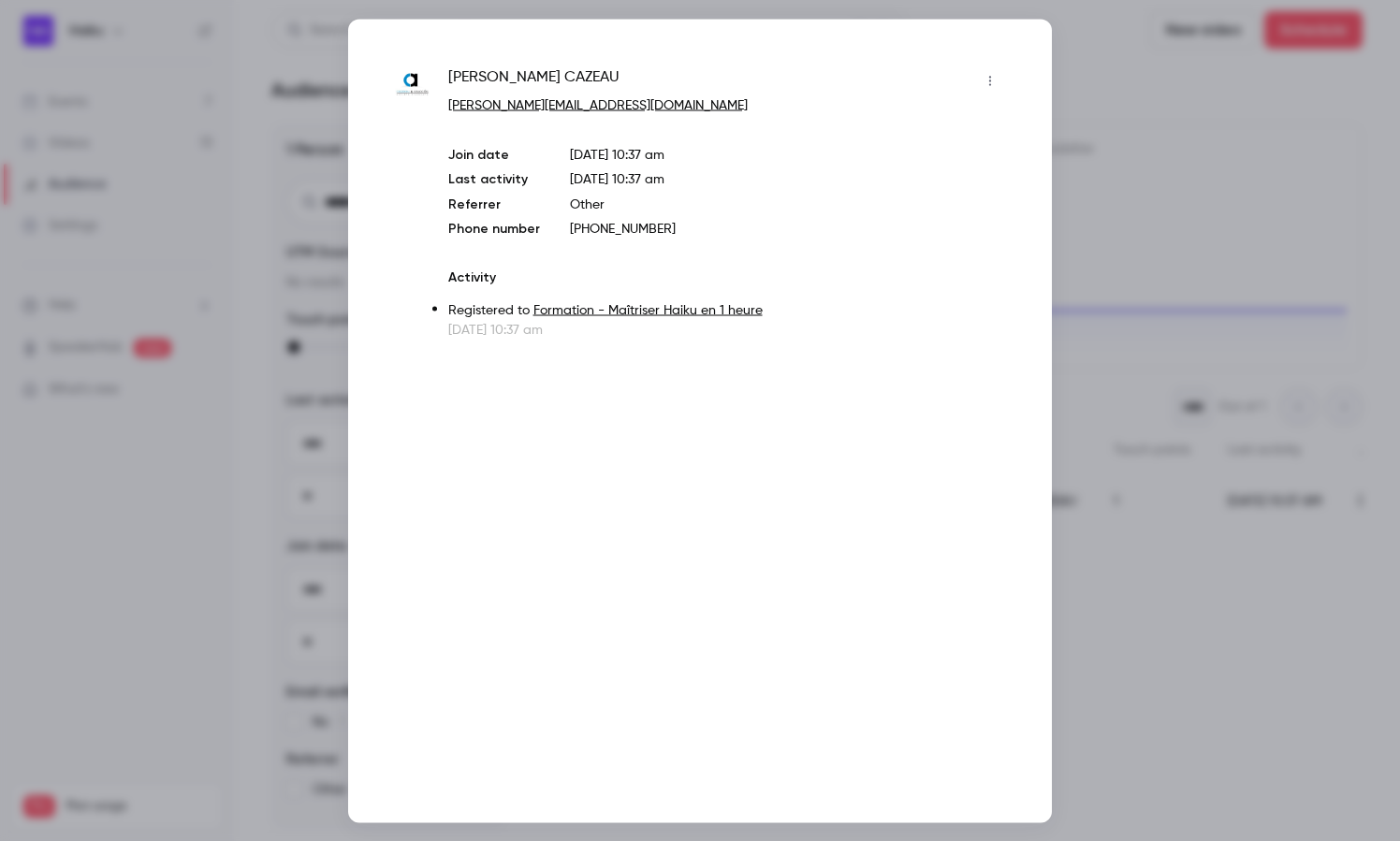
click at [1187, 184] on div at bounding box center [700, 420] width 1400 height 841
